Goal: Task Accomplishment & Management: Complete application form

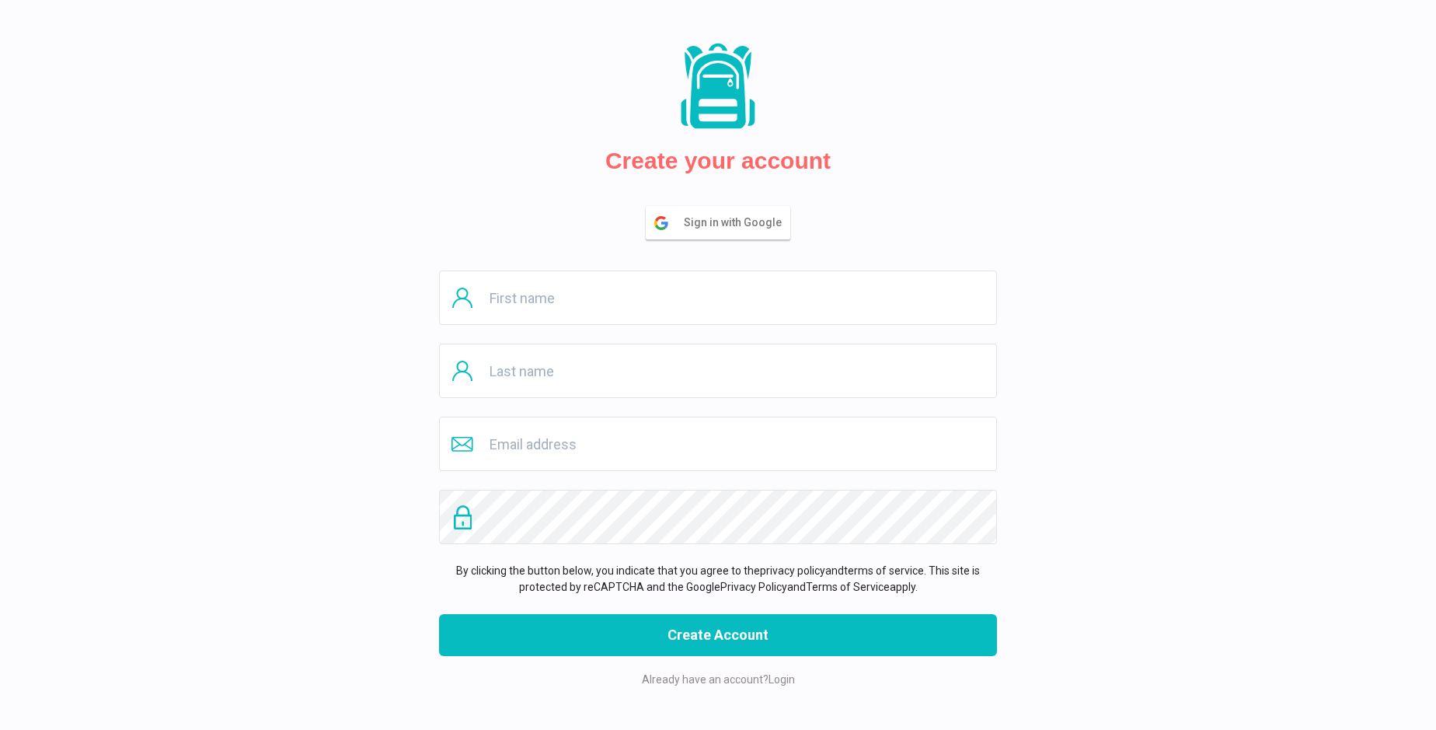
click at [718, 298] on input "text" at bounding box center [718, 297] width 558 height 54
type input "[PERSON_NAME]"
click at [718, 371] on input "text" at bounding box center [718, 370] width 558 height 54
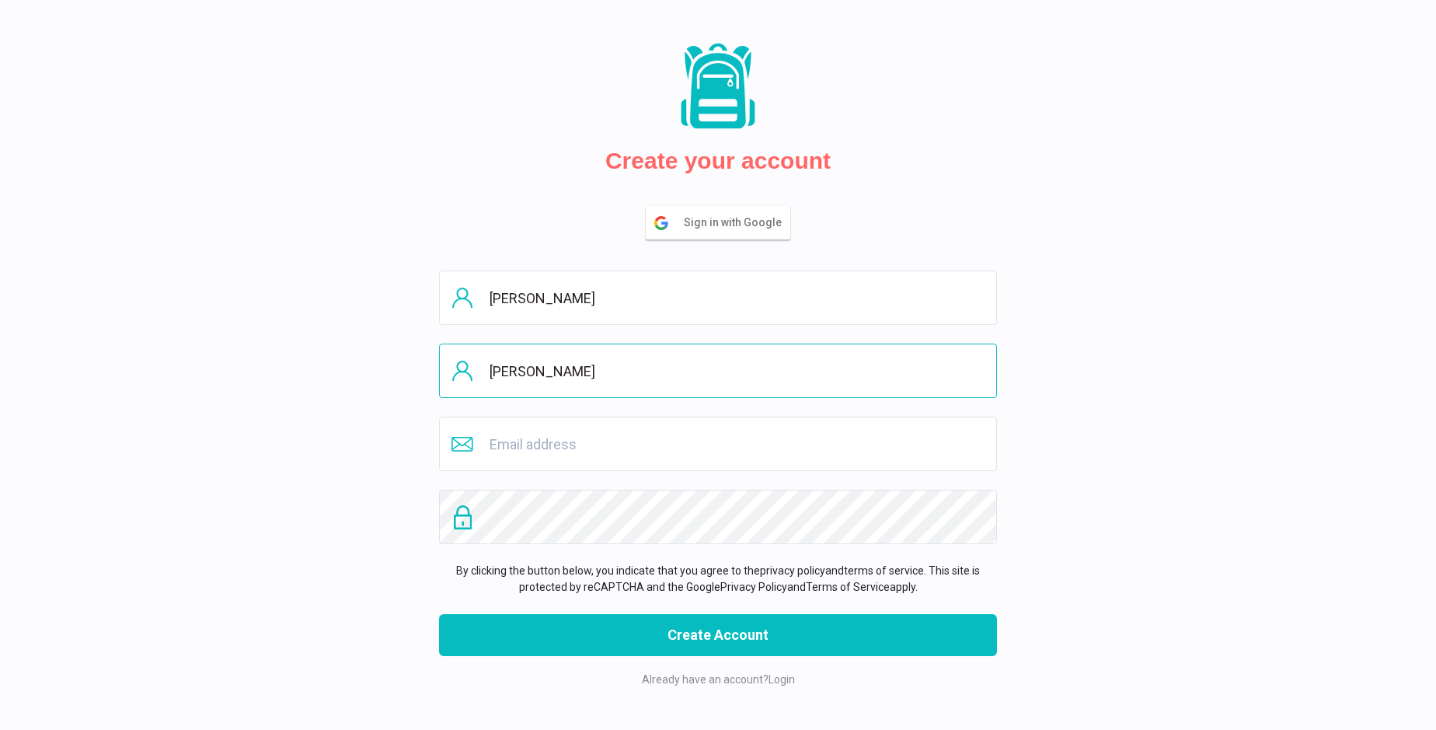
type input "[PERSON_NAME]"
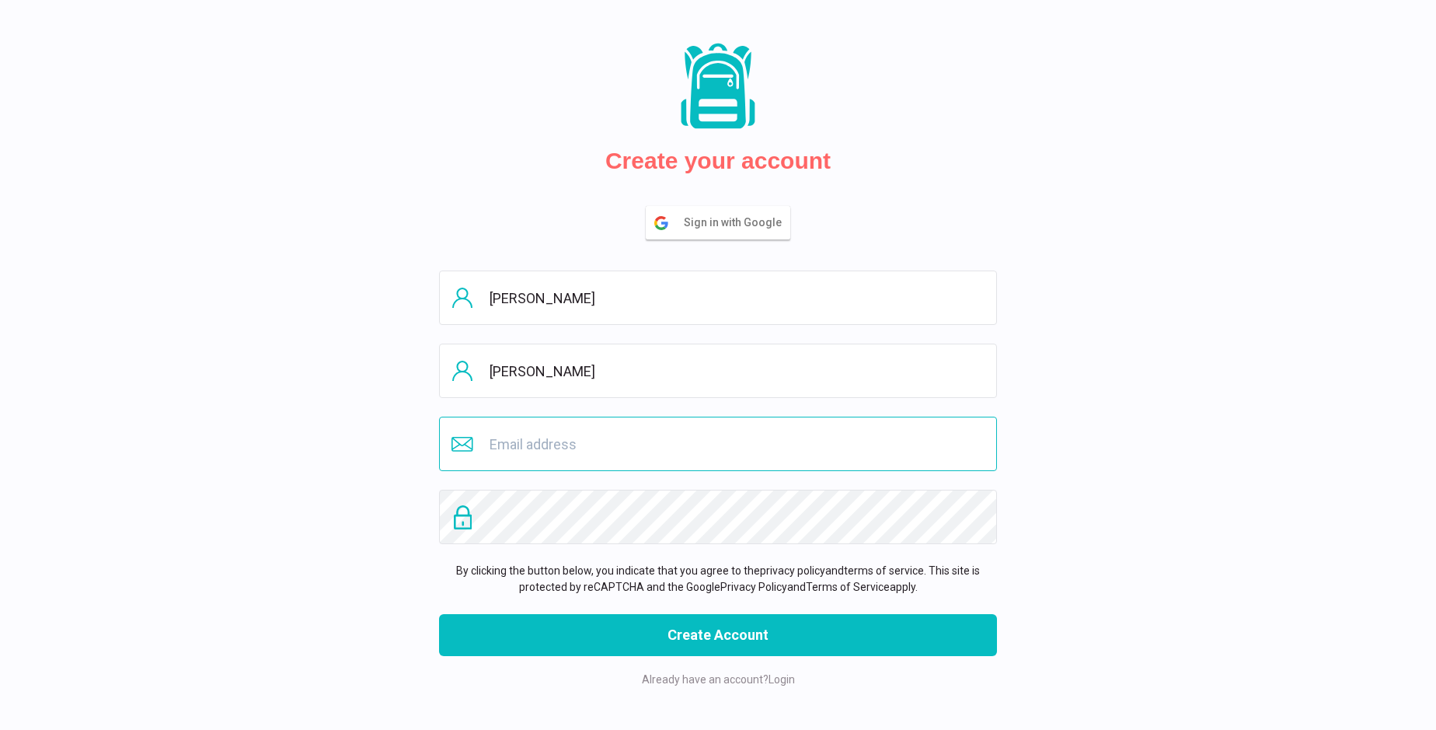
click at [718, 444] on input "email" at bounding box center [718, 444] width 558 height 54
type input "[EMAIL_ADDRESS][DOMAIN_NAME]"
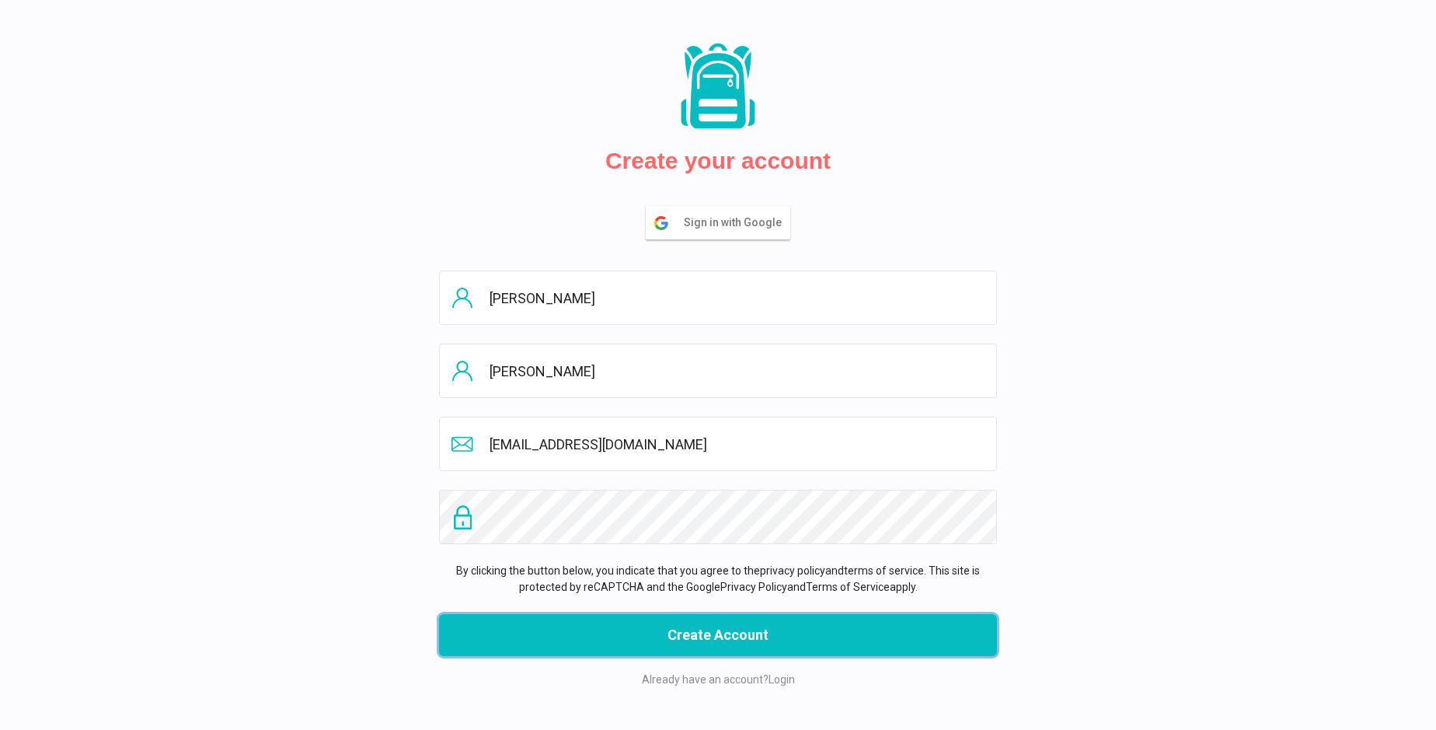
click at [718, 635] on button "Create Account" at bounding box center [718, 635] width 558 height 42
